Goal: Check status: Check status

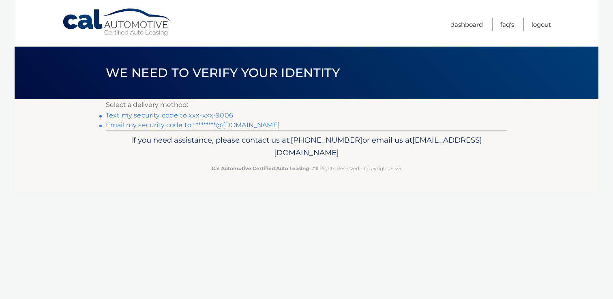
click at [161, 116] on link "Text my security code to xxx-xxx-9006" at bounding box center [169, 116] width 127 height 8
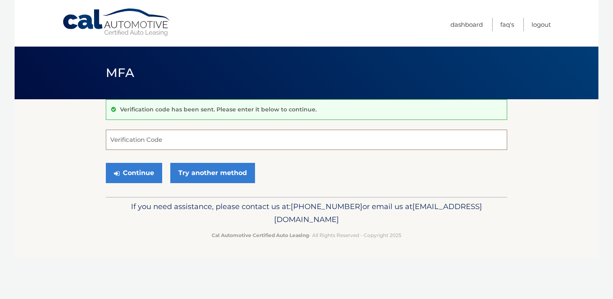
click at [133, 134] on input "Verification Code" at bounding box center [306, 140] width 401 height 20
type input "271064"
click at [76, 147] on section "Verification code has been sent. Please enter it below to continue. 271064 Veri…" at bounding box center [307, 148] width 584 height 98
click at [131, 171] on button "Continue" at bounding box center [134, 173] width 56 height 20
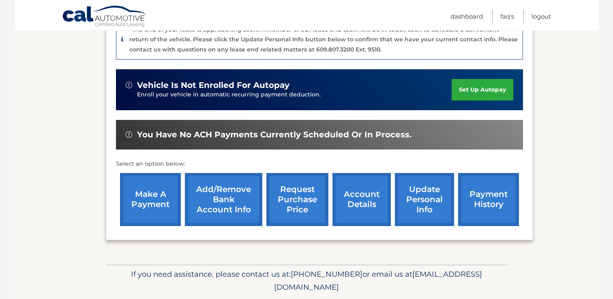
scroll to position [253, 0]
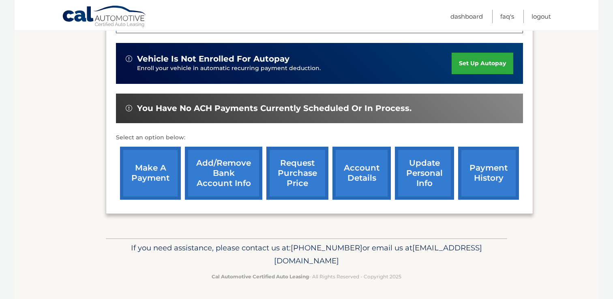
click at [483, 165] on link "payment history" at bounding box center [488, 173] width 61 height 53
